Goal: Find specific page/section: Find specific page/section

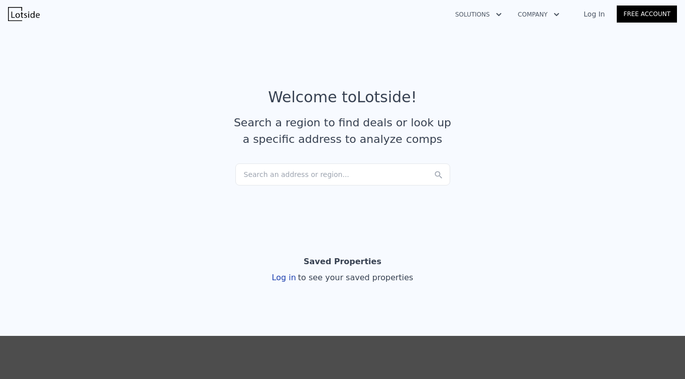
click at [489, 13] on button "Solutions" at bounding box center [478, 15] width 63 height 18
click at [542, 12] on button "Company" at bounding box center [539, 15] width 58 height 18
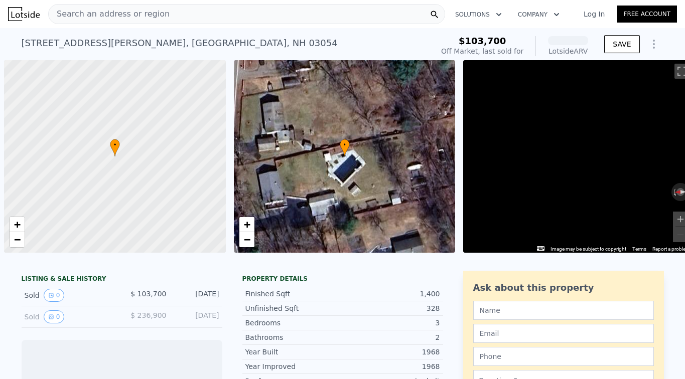
scroll to position [0, 4]
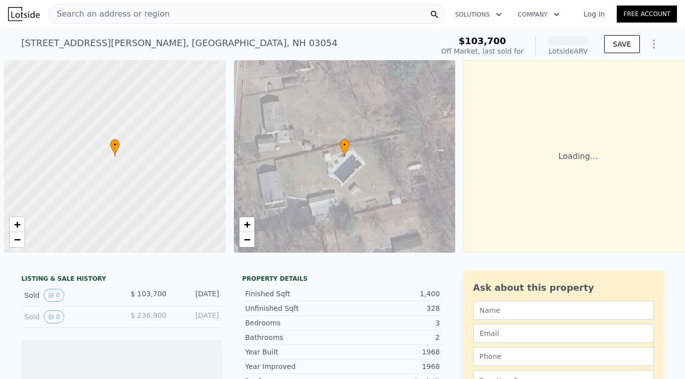
scroll to position [0, 4]
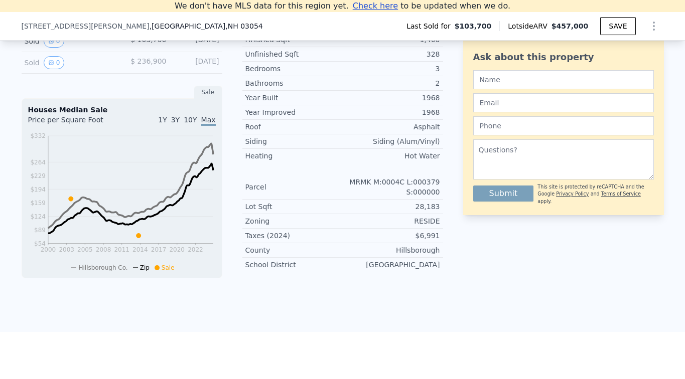
scroll to position [220, 0]
